Goal: Transaction & Acquisition: Download file/media

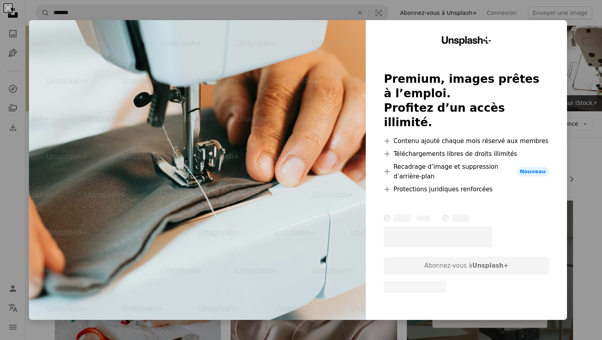
scroll to position [621, 0]
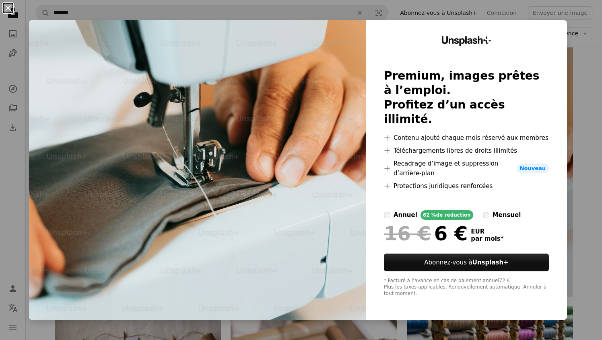
click at [8, 6] on button "An X shape" at bounding box center [8, 8] width 10 height 10
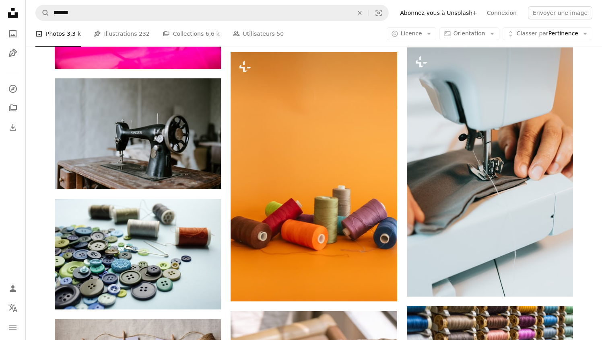
click at [124, 3] on nav "A magnifying glass ******* An X shape Visual search Filters Abonnez-vous à Unsp…" at bounding box center [314, 13] width 576 height 26
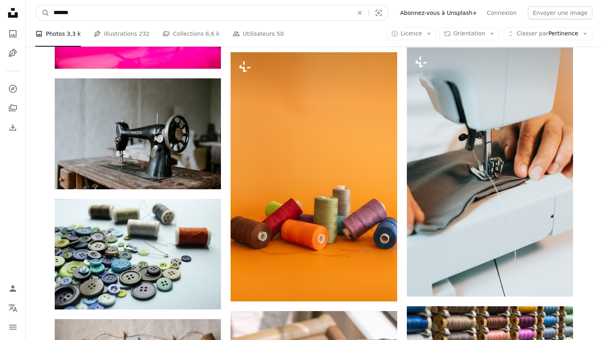
click at [124, 8] on input "*******" at bounding box center [199, 12] width 301 height 15
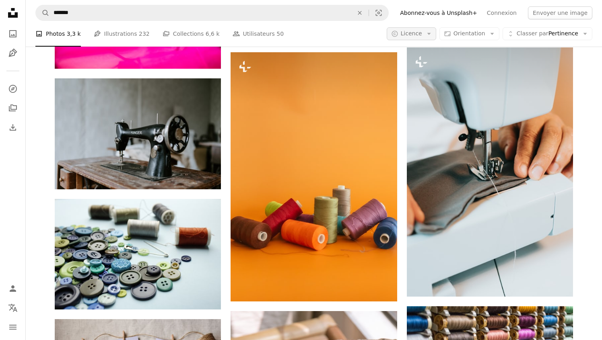
click at [432, 35] on icon "Arrow down" at bounding box center [428, 33] width 7 height 7
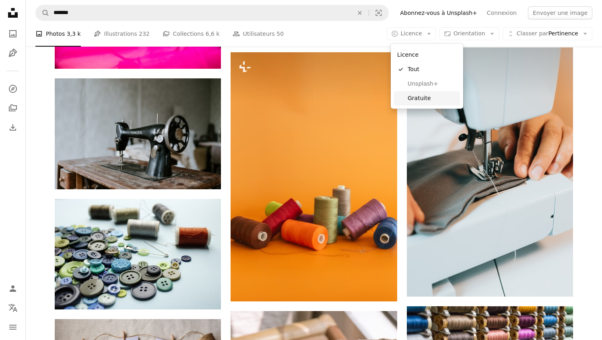
click at [418, 97] on span "Gratuite" at bounding box center [432, 98] width 49 height 8
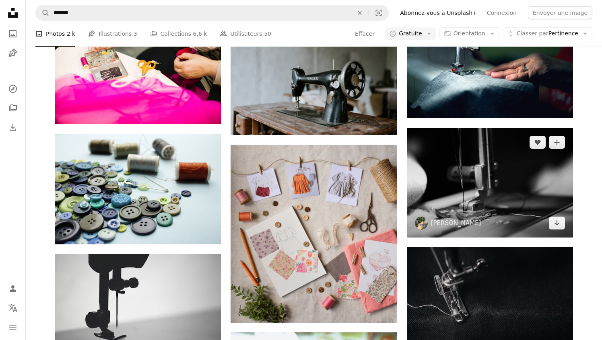
scroll to position [431, 0]
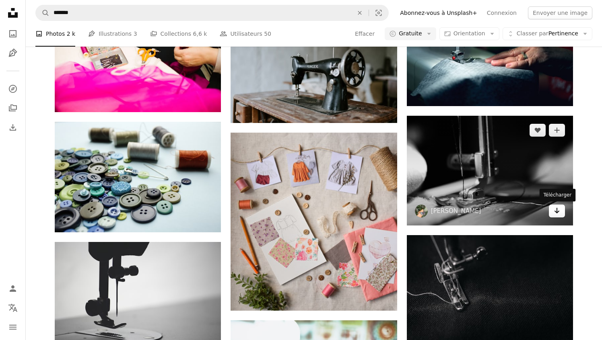
click at [556, 212] on icon "Télécharger" at bounding box center [556, 211] width 5 height 6
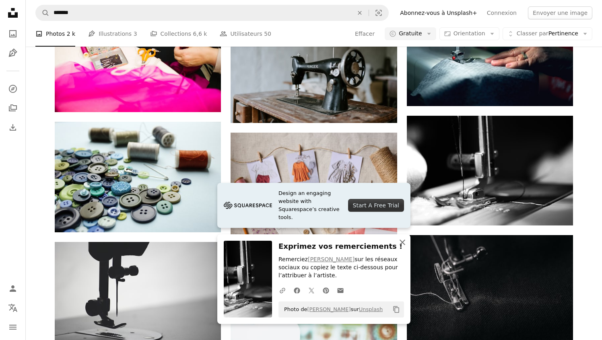
click at [403, 241] on icon "button" at bounding box center [403, 243] width 6 height 6
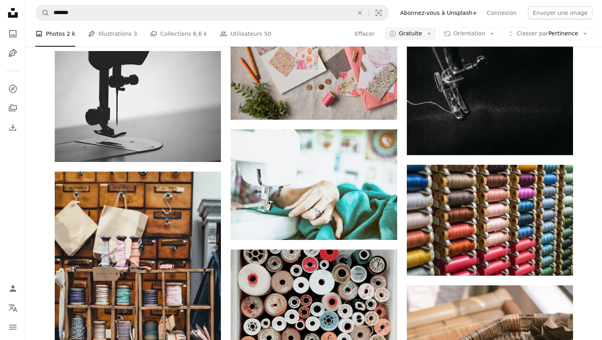
scroll to position [624, 0]
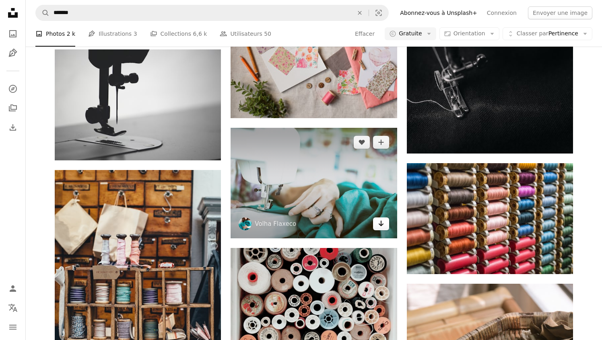
click at [378, 223] on icon "Arrow pointing down" at bounding box center [381, 224] width 6 height 10
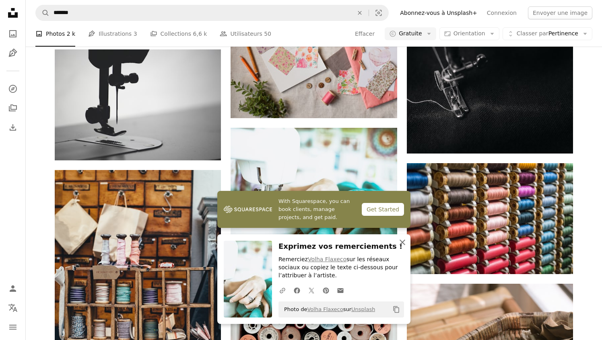
click at [402, 244] on icon "An X shape" at bounding box center [402, 243] width 10 height 10
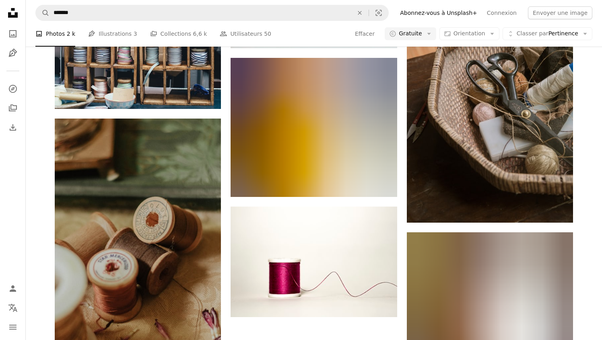
scroll to position [936, 0]
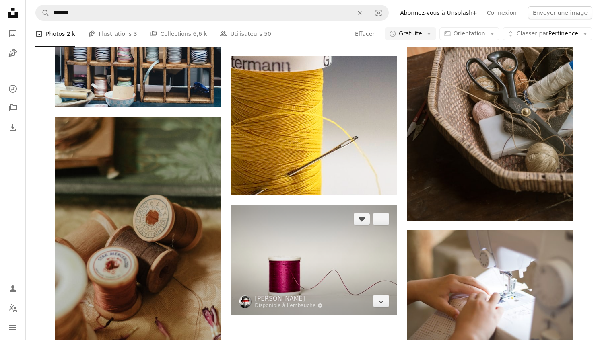
click at [345, 220] on img at bounding box center [314, 260] width 166 height 111
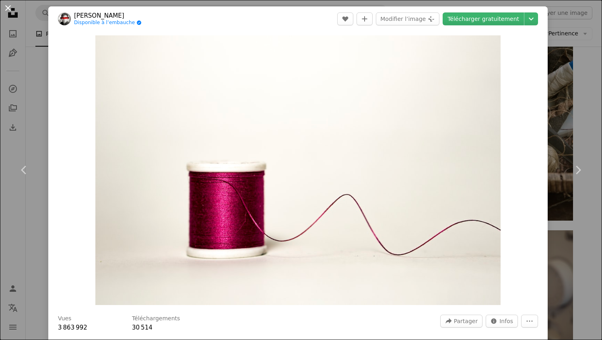
click at [6, 6] on button "An X shape" at bounding box center [8, 8] width 10 height 10
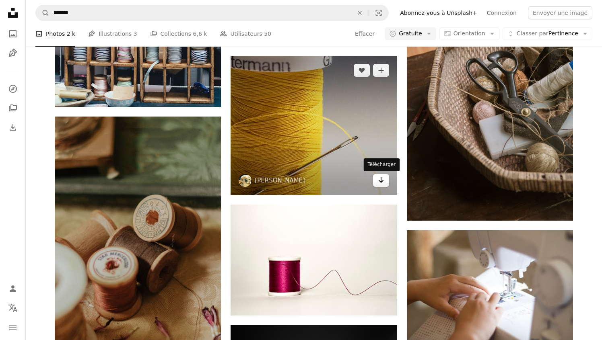
click at [383, 183] on icon "Arrow pointing down" at bounding box center [381, 180] width 6 height 10
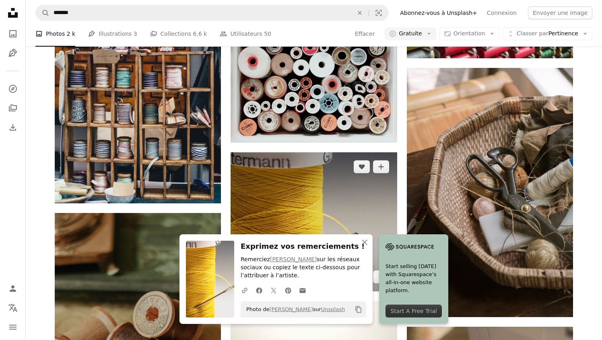
scroll to position [831, 0]
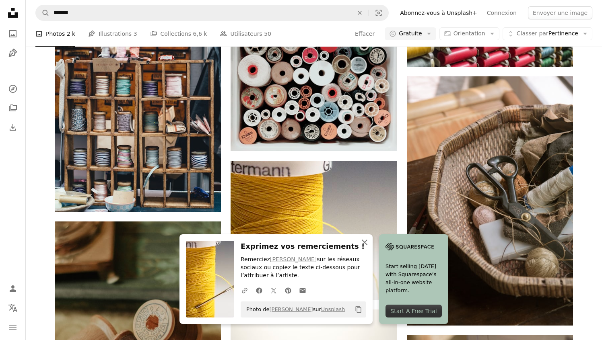
click at [363, 242] on icon "An X shape" at bounding box center [365, 243] width 10 height 10
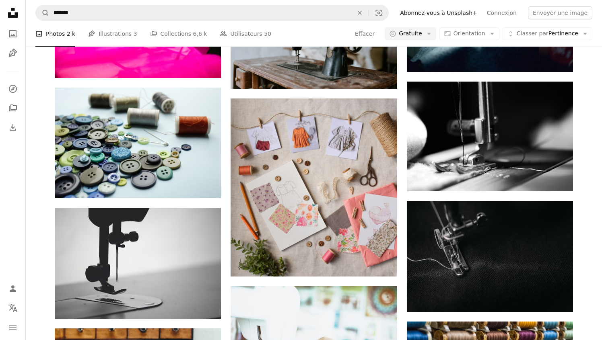
scroll to position [463, 0]
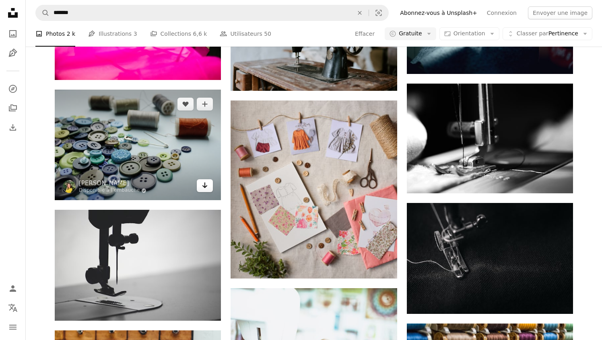
click at [203, 186] on icon "Télécharger" at bounding box center [204, 186] width 5 height 6
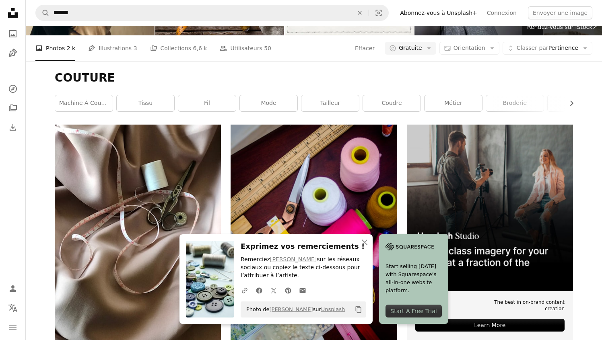
scroll to position [70, 0]
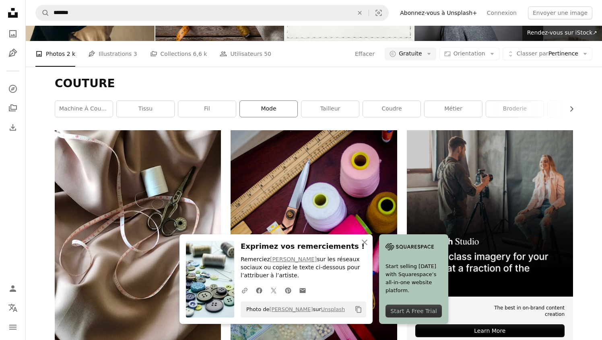
click at [271, 107] on link "mode" at bounding box center [269, 109] width 58 height 16
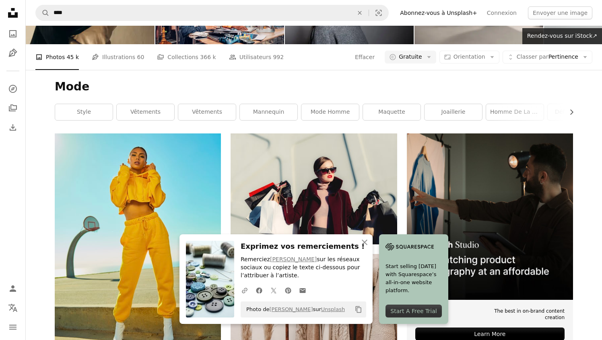
scroll to position [112, 0]
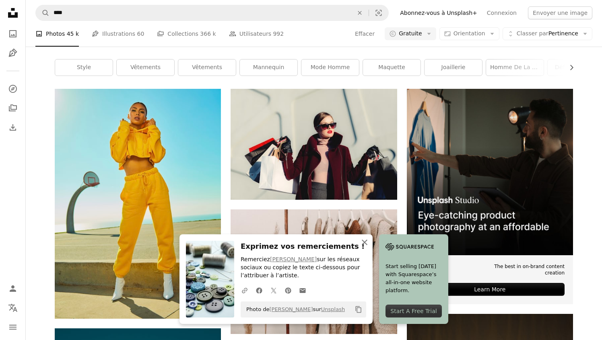
click at [365, 241] on icon "button" at bounding box center [365, 243] width 6 height 6
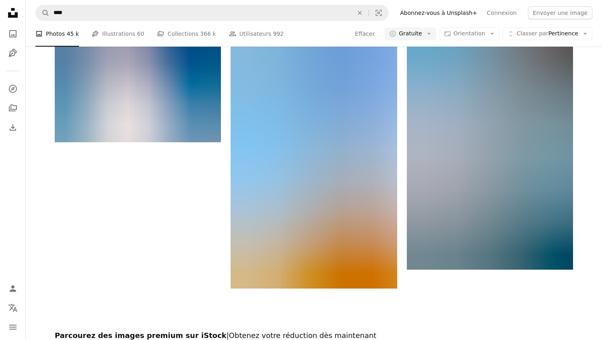
scroll to position [1443, 0]
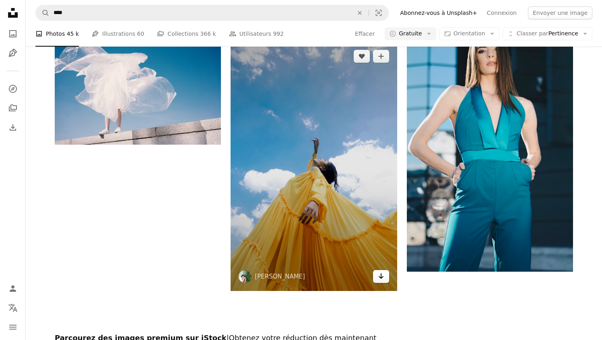
click at [381, 276] on icon "Arrow pointing down" at bounding box center [381, 277] width 6 height 10
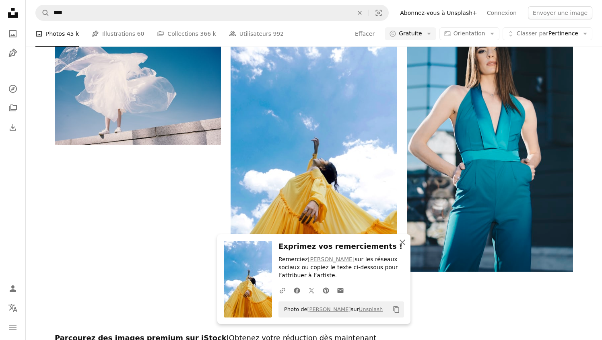
click at [403, 243] on icon "button" at bounding box center [403, 243] width 6 height 6
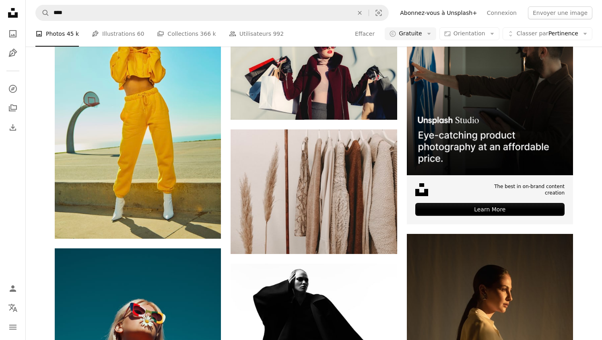
scroll to position [0, 0]
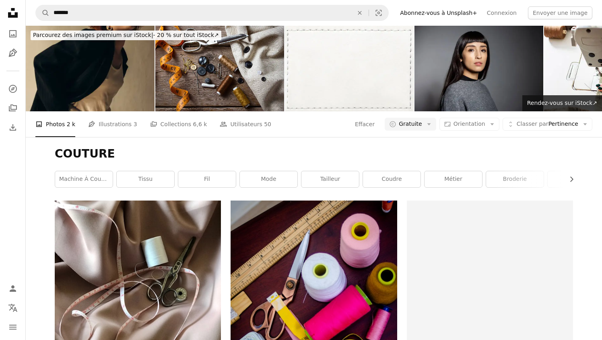
scroll to position [70, 0]
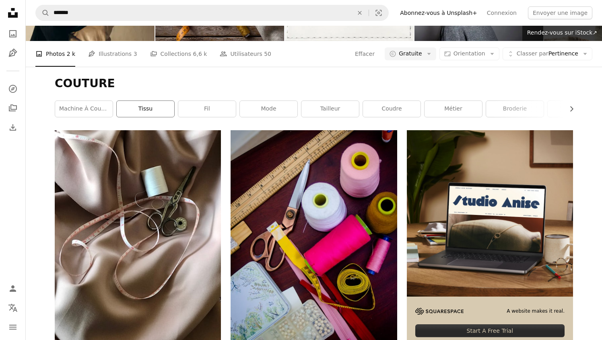
click at [157, 111] on link "tissu" at bounding box center [146, 109] width 58 height 16
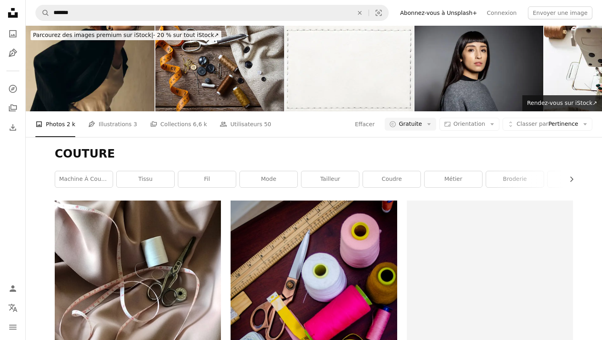
scroll to position [70, 0]
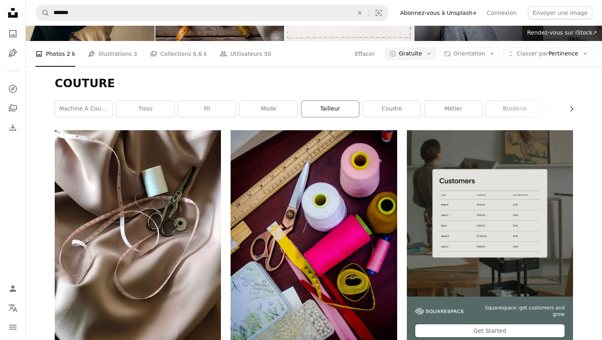
click at [338, 104] on link "tailleur" at bounding box center [330, 109] width 58 height 16
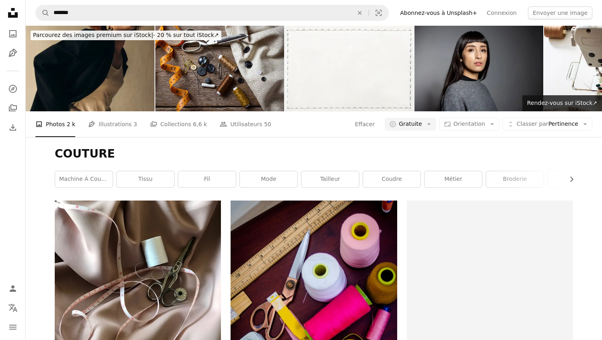
scroll to position [70, 0]
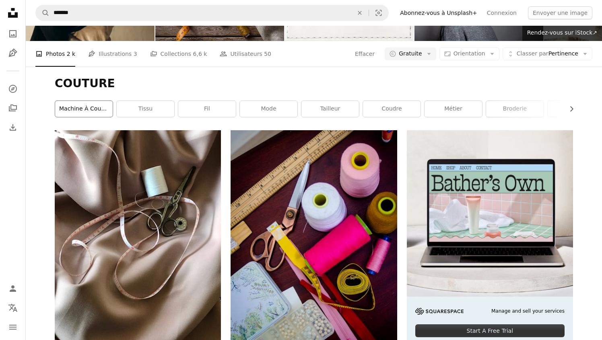
click at [94, 103] on link "machine à coudre" at bounding box center [84, 109] width 58 height 16
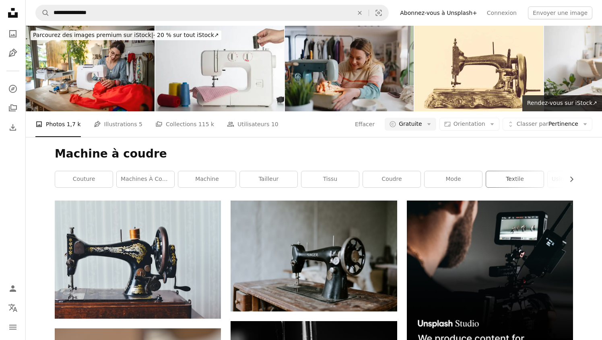
click at [502, 181] on link "textile" at bounding box center [515, 179] width 58 height 16
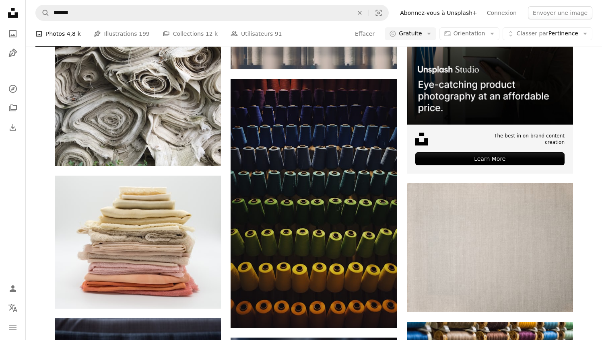
scroll to position [255, 0]
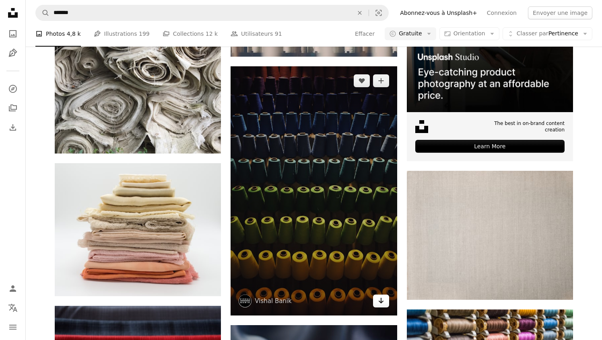
click at [380, 303] on icon "Arrow pointing down" at bounding box center [381, 301] width 6 height 10
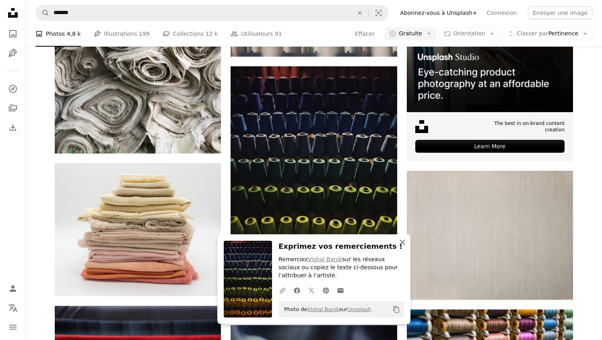
click at [402, 243] on icon "button" at bounding box center [403, 243] width 6 height 6
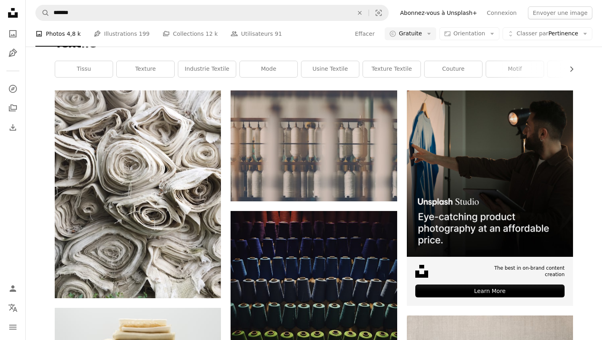
scroll to position [0, 0]
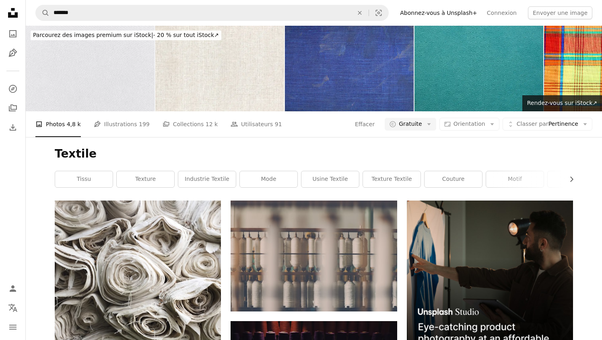
click at [382, 142] on div "Textile Chevron right tissu texture industrie textile mode Usine textile textur…" at bounding box center [314, 169] width 538 height 64
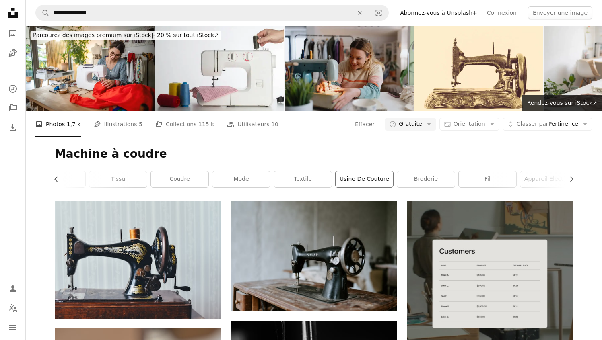
scroll to position [0, 217]
click at [360, 185] on link "Usine de couture" at bounding box center [359, 179] width 58 height 16
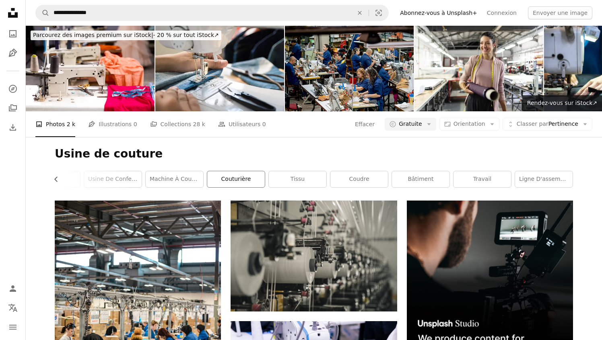
click at [236, 179] on link "couturière" at bounding box center [236, 179] width 58 height 16
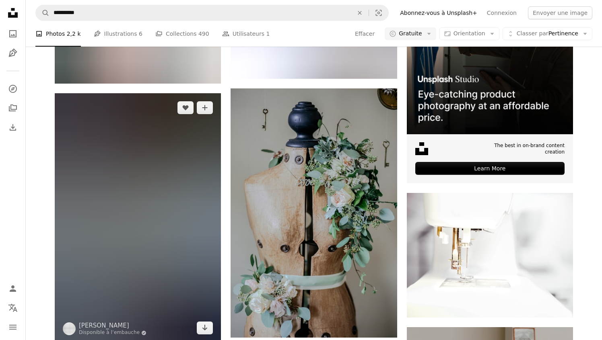
scroll to position [241, 0]
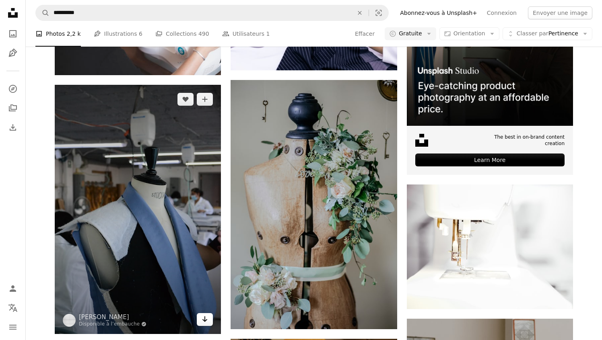
click at [204, 320] on icon "Arrow pointing down" at bounding box center [205, 320] width 6 height 10
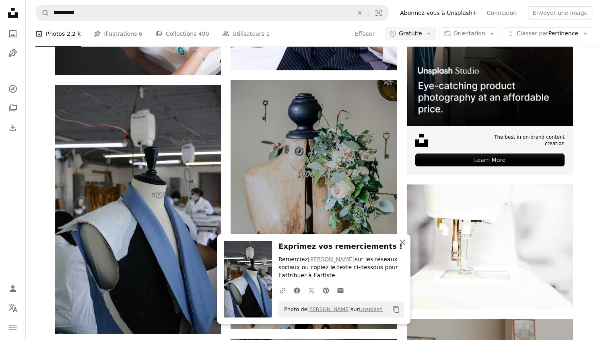
click at [401, 243] on icon "button" at bounding box center [403, 243] width 6 height 6
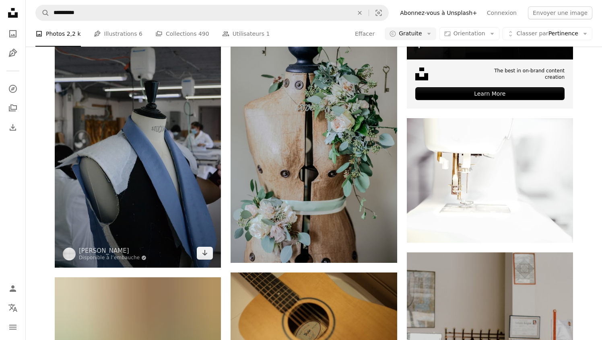
scroll to position [309, 0]
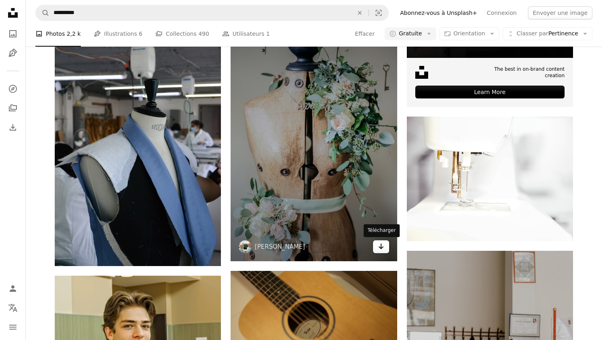
click at [380, 247] on icon "Arrow pointing down" at bounding box center [381, 247] width 6 height 10
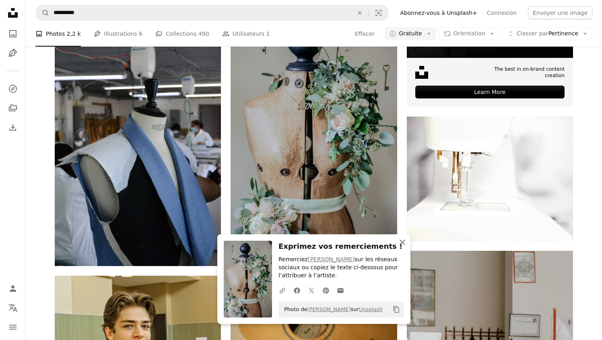
click at [403, 244] on icon "An X shape" at bounding box center [402, 243] width 10 height 10
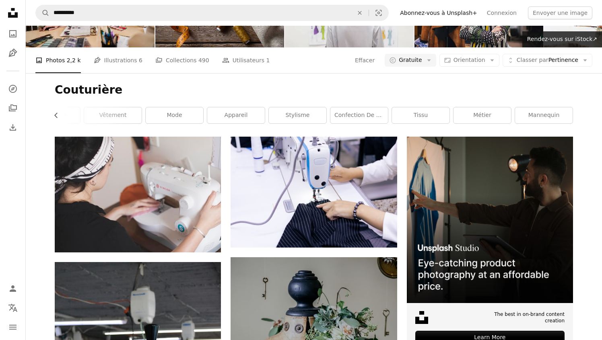
scroll to position [0, 0]
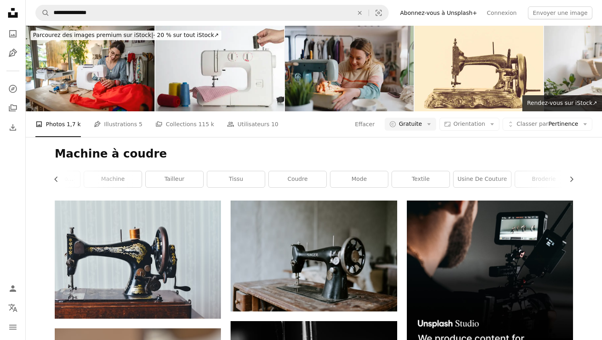
scroll to position [70, 0]
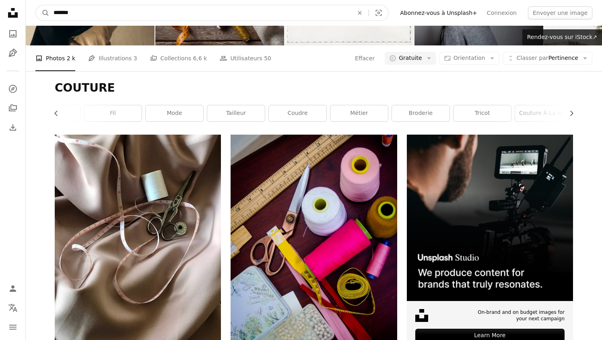
drag, startPoint x: 102, startPoint y: 14, endPoint x: 42, endPoint y: 4, distance: 61.3
click at [42, 4] on nav "A magnifying glass ******* An X shape Visual search Filters Abonnez-vous à Unsp…" at bounding box center [314, 13] width 576 height 26
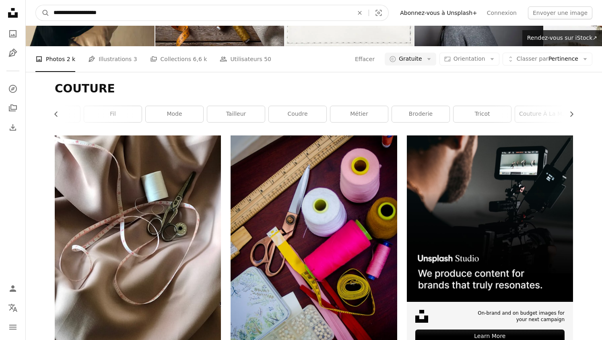
type input "**********"
click button "A magnifying glass" at bounding box center [43, 12] width 14 height 15
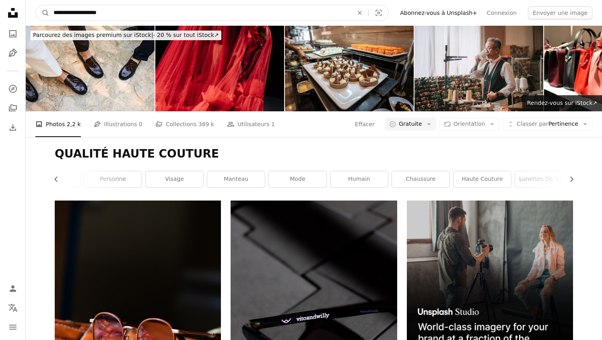
drag, startPoint x: 78, startPoint y: 12, endPoint x: 35, endPoint y: 7, distance: 43.3
click at [35, 7] on nav "**********" at bounding box center [314, 13] width 576 height 26
type input "**********"
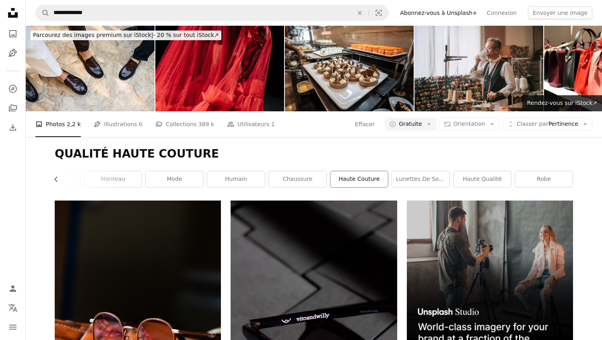
click at [350, 175] on link "haute couture" at bounding box center [359, 179] width 58 height 16
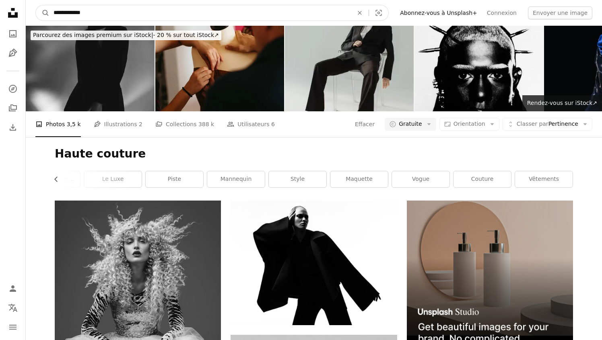
drag, startPoint x: 95, startPoint y: 11, endPoint x: 41, endPoint y: 5, distance: 54.3
click at [41, 5] on form "**********" at bounding box center [211, 13] width 353 height 16
type input "********"
click button "A magnifying glass" at bounding box center [43, 12] width 14 height 15
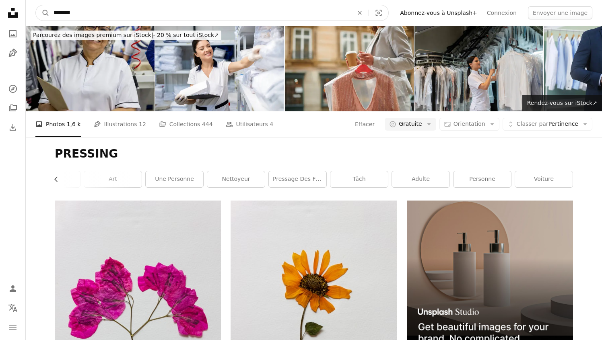
drag, startPoint x: 88, startPoint y: 12, endPoint x: 33, endPoint y: 8, distance: 54.5
click at [33, 8] on nav "A magnifying glass ******** An X shape Visual search Filters Abonnez-vous à Uns…" at bounding box center [314, 13] width 576 height 26
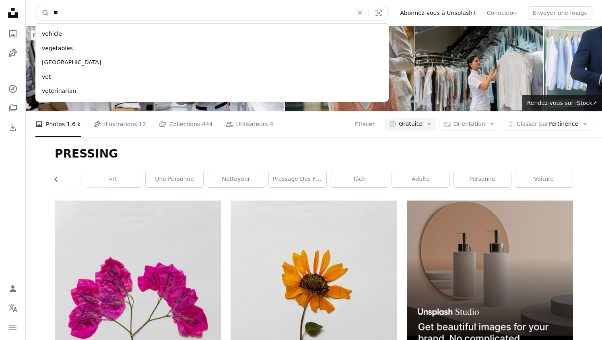
type input "*"
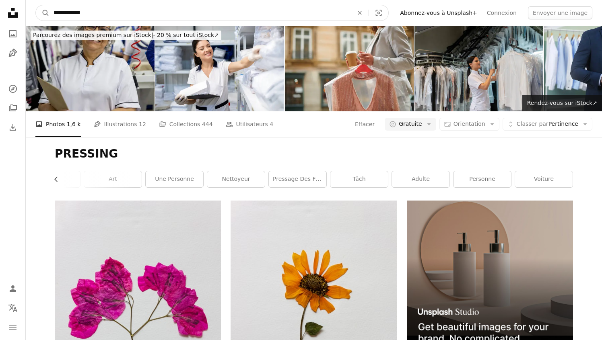
type input "**********"
click button "A magnifying glass" at bounding box center [43, 12] width 14 height 15
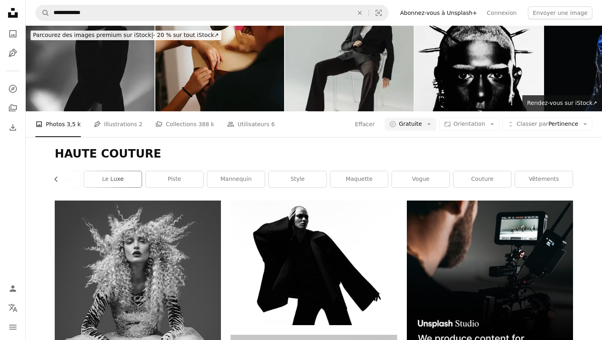
click at [113, 176] on link "le luxe" at bounding box center [113, 179] width 58 height 16
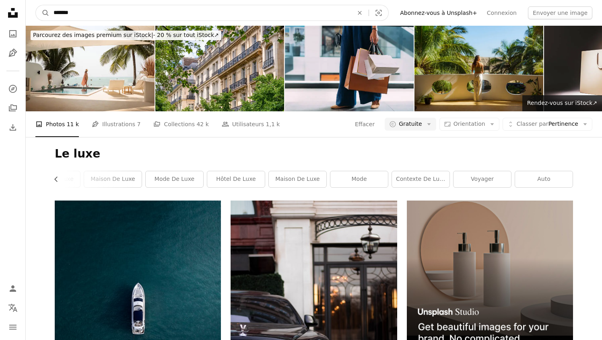
click at [105, 14] on input "*******" at bounding box center [199, 12] width 301 height 15
type input "**********"
click button "A magnifying glass" at bounding box center [43, 12] width 14 height 15
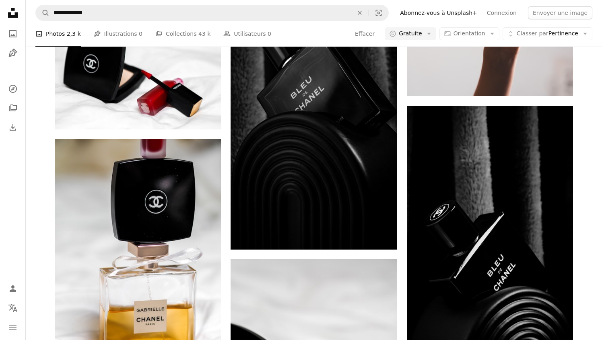
scroll to position [921, 0]
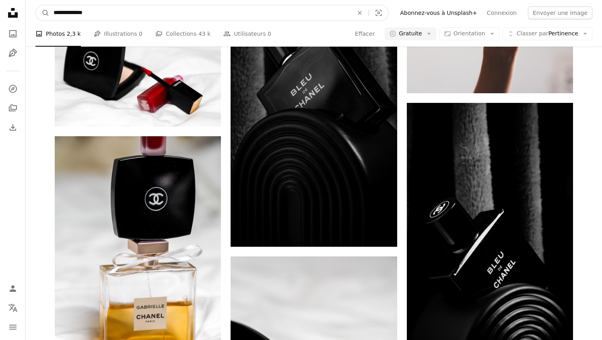
drag, startPoint x: 73, startPoint y: 11, endPoint x: 4, endPoint y: 10, distance: 68.8
click at [4, 10] on div "**********" at bounding box center [301, 200] width 602 height 2243
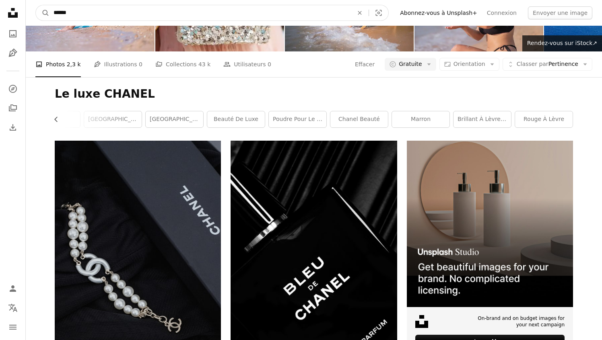
scroll to position [0, 0]
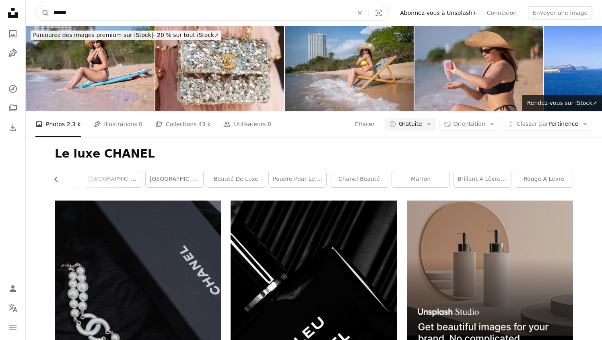
type input "******"
